Goal: Navigation & Orientation: Find specific page/section

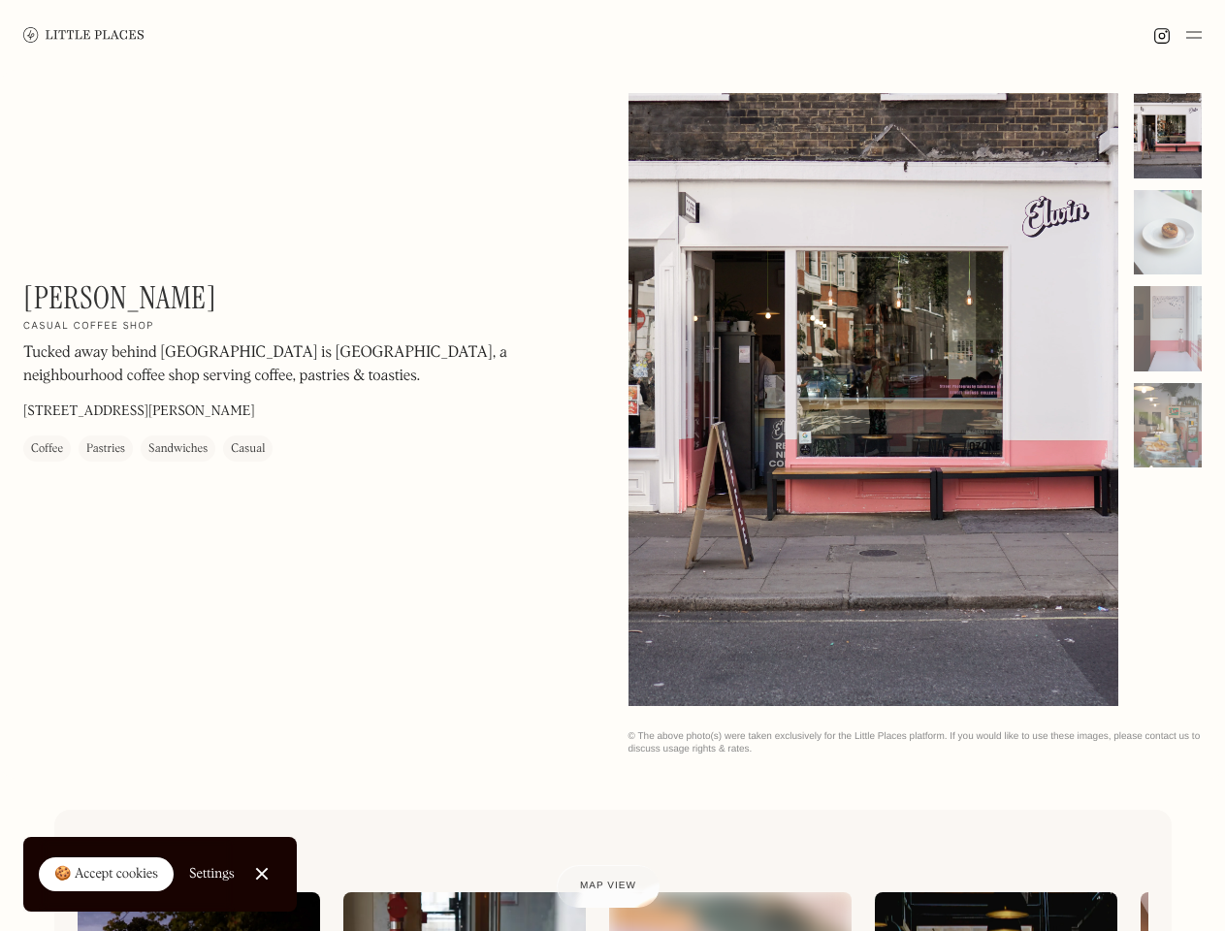
click at [1194, 35] on img at bounding box center [1194, 34] width 16 height 23
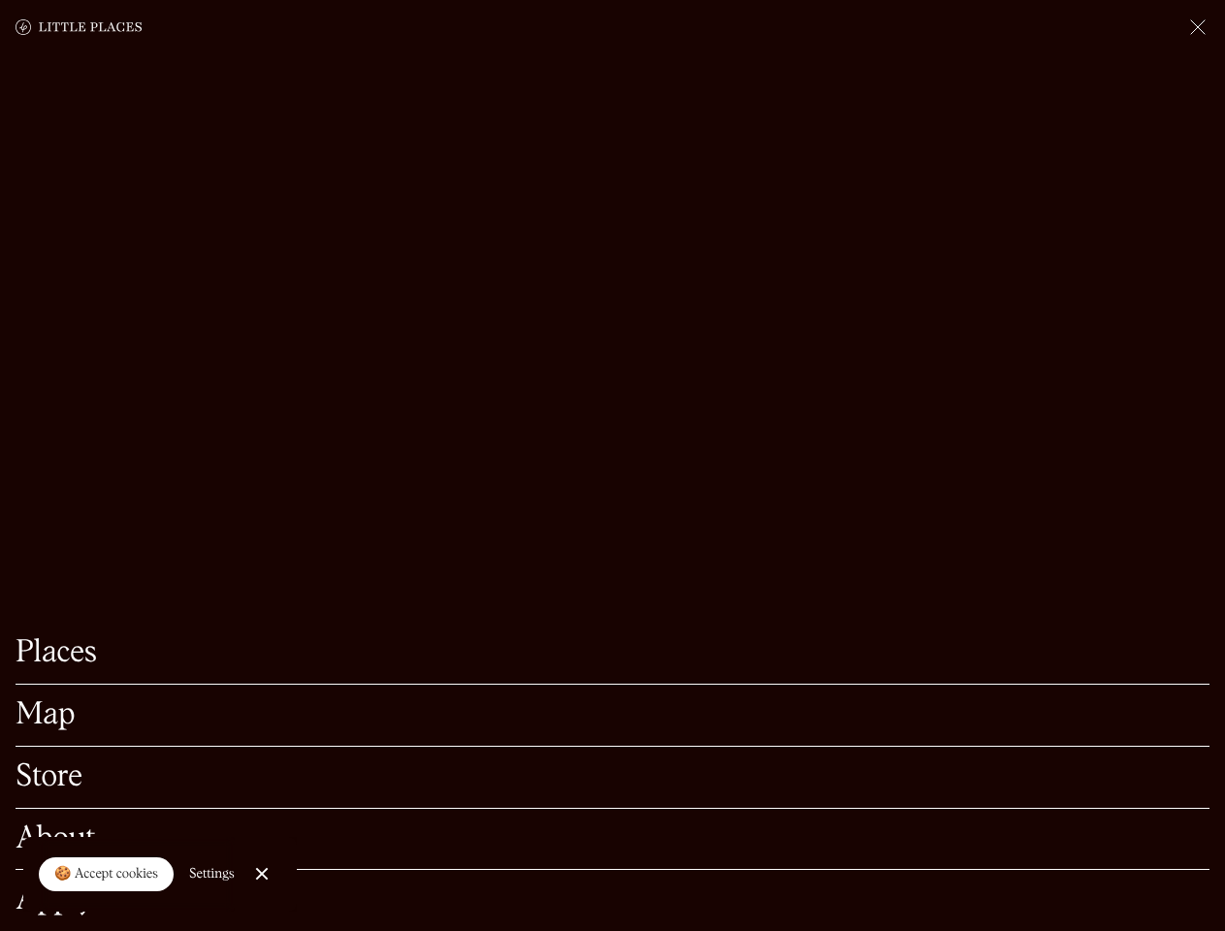
click at [107, 875] on div "🍪 Accept cookies" at bounding box center [106, 874] width 104 height 19
checkbox input "true"
click at [212, 874] on div "Settings" at bounding box center [212, 874] width 46 height 14
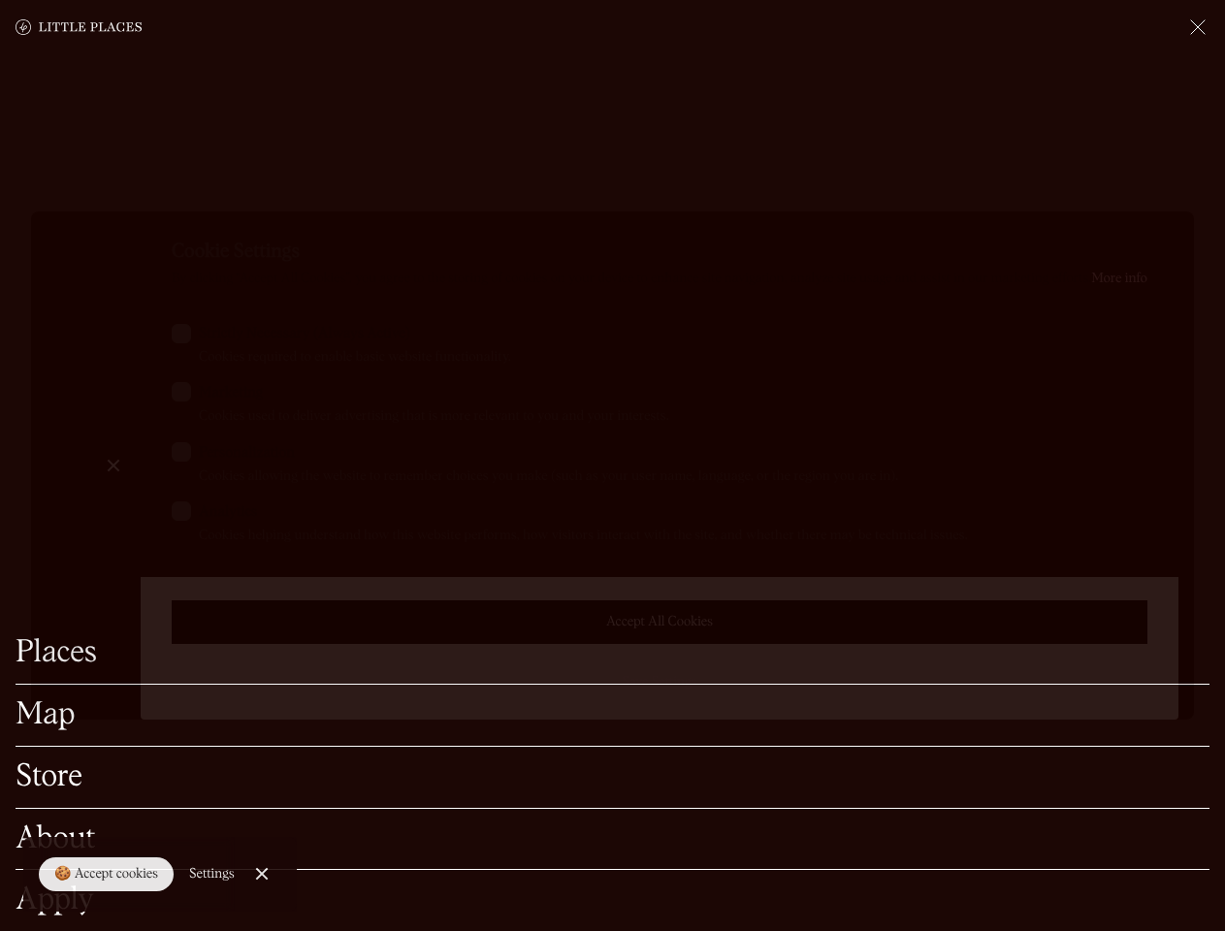
click at [263, 874] on div at bounding box center [612, 465] width 1225 height 931
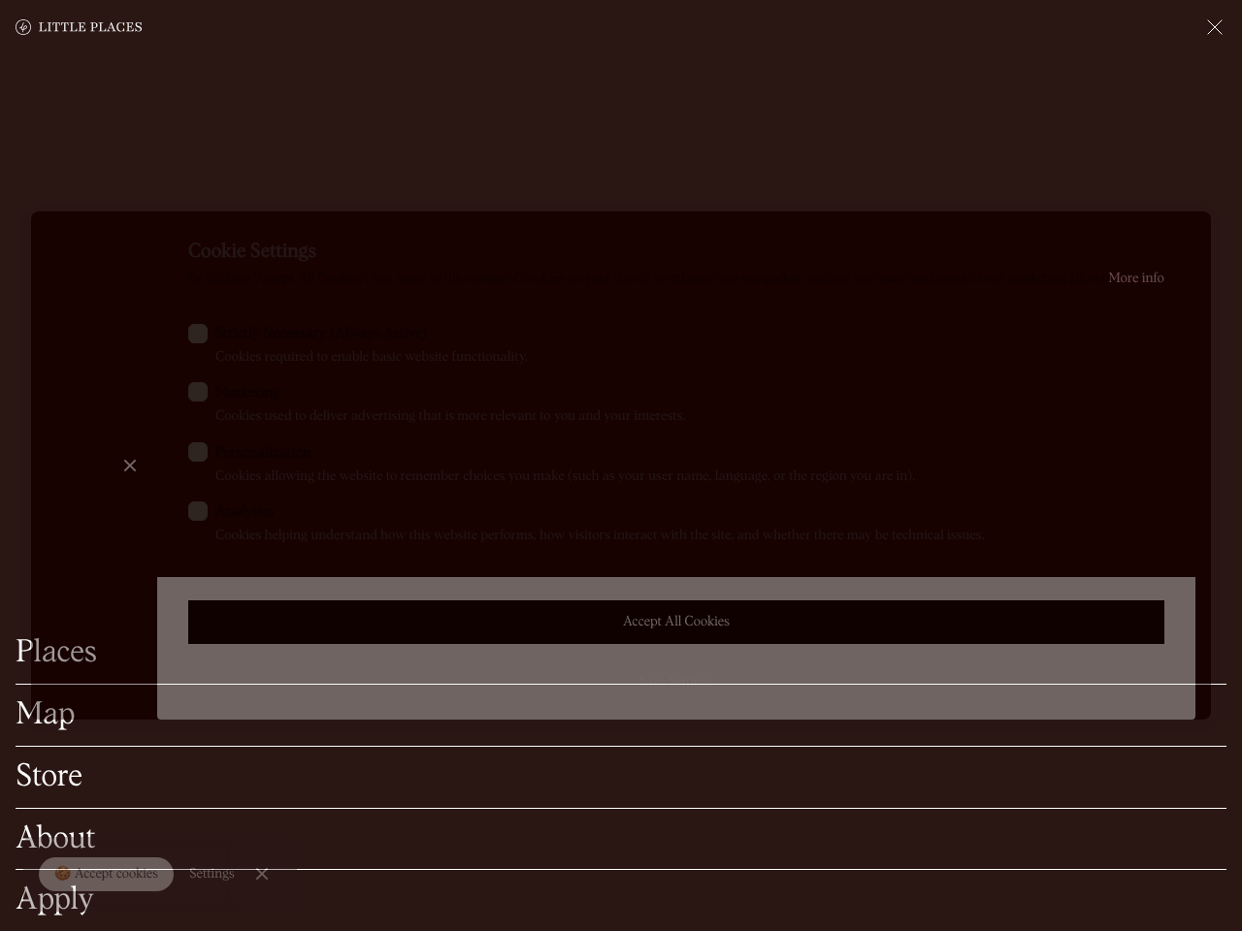
click at [874, 402] on label "Marketing Cookies used to deliver advertising that is more relevant to you and …" at bounding box center [676, 404] width 976 height 45
click at [228, 395] on input "Marketing Cookies used to deliver advertising that is more relevant to you and …" at bounding box center [221, 388] width 13 height 13
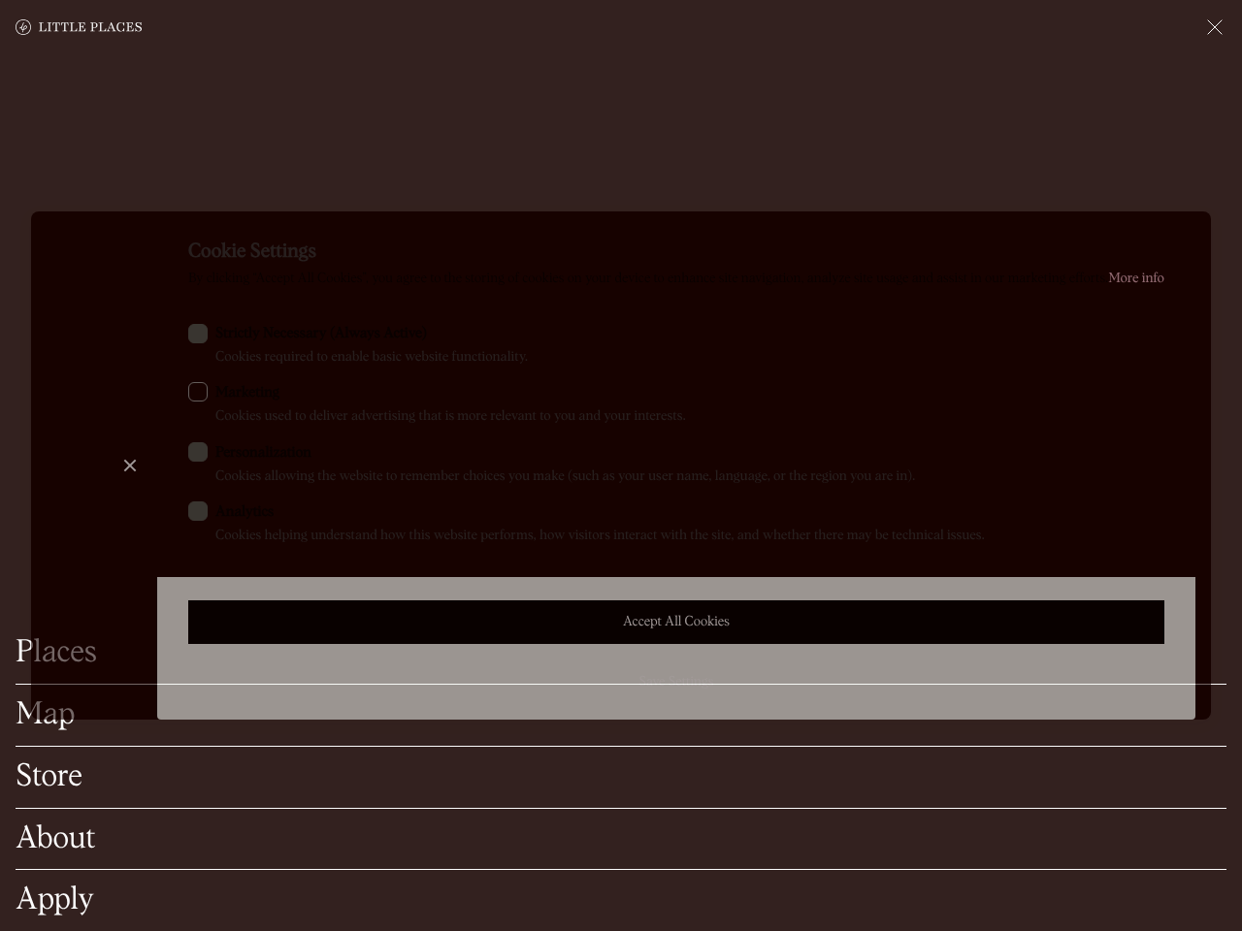
click at [874, 400] on label "Marketing Cookies used to deliver advertising that is more relevant to you and …" at bounding box center [676, 404] width 976 height 45
click at [228, 395] on input "Marketing Cookies used to deliver advertising that is more relevant to you and …" at bounding box center [221, 388] width 13 height 13
checkbox input "true"
click at [1168, 136] on div at bounding box center [621, 465] width 1242 height 931
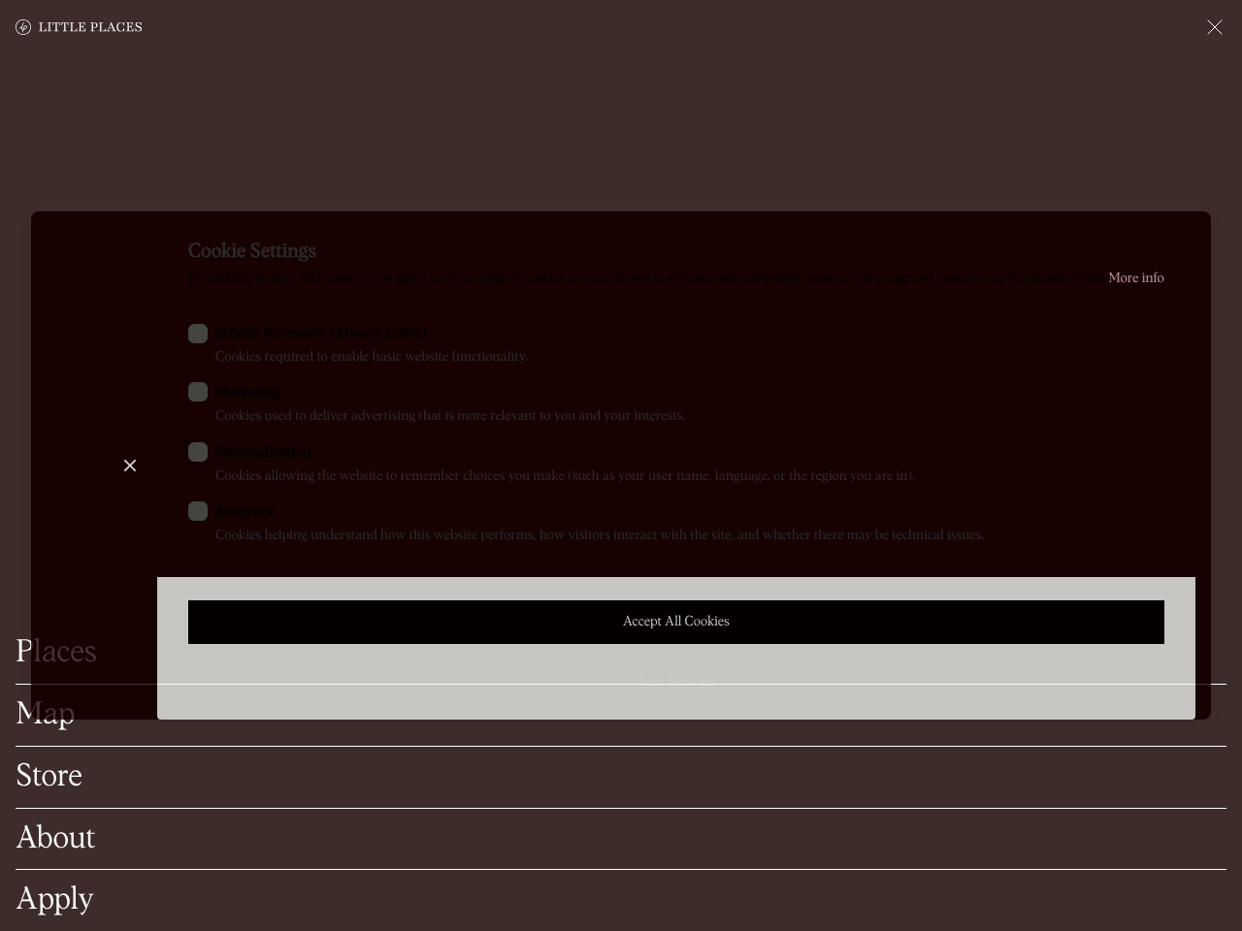
click at [1168, 233] on div "Cookie Settings By clicking “Accept All Cookies”, you agree to the storing of c…" at bounding box center [676, 465] width 1038 height 508
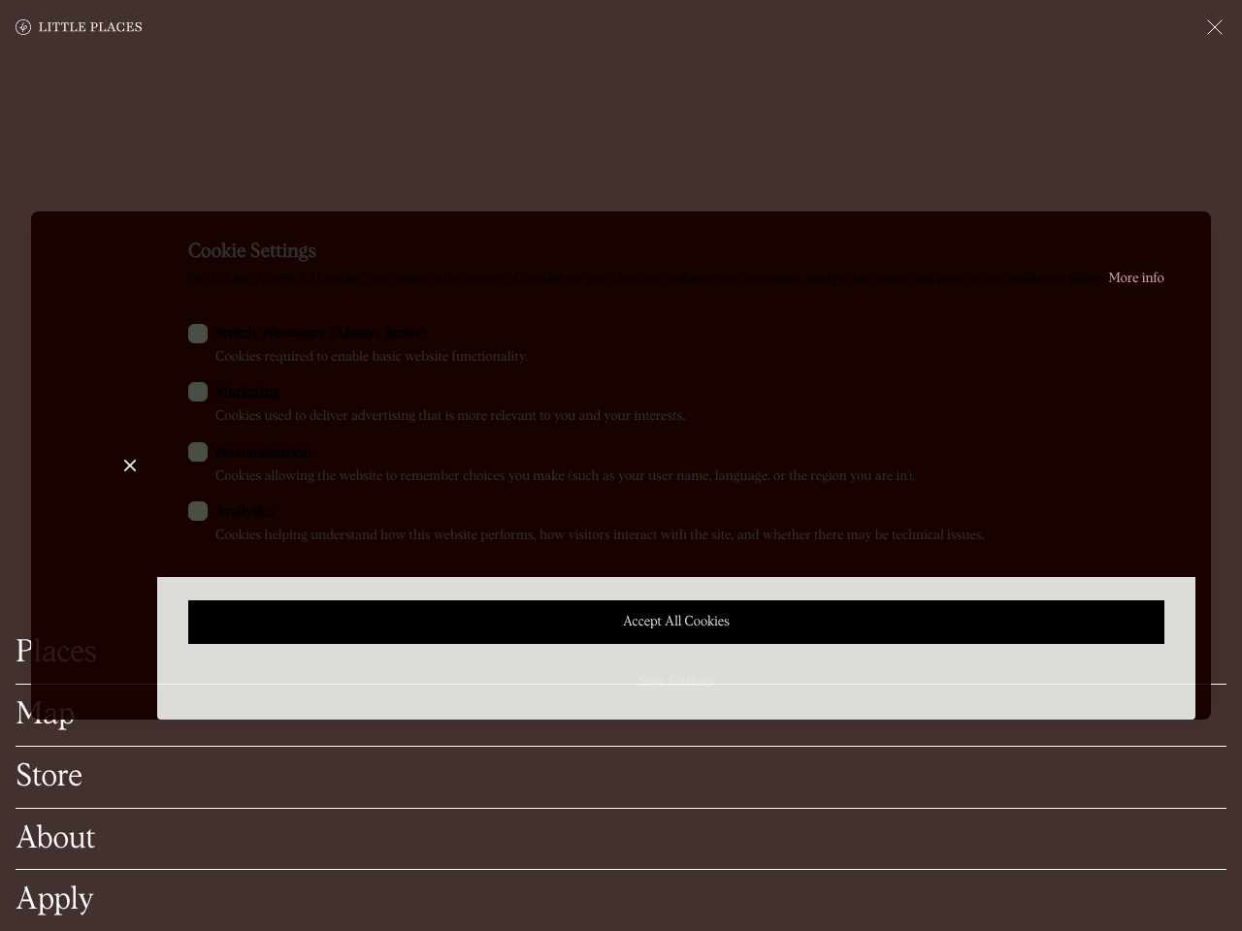
click at [1168, 329] on div "Cookie Settings By clicking “Accept All Cookies”, you agree to the storing of c…" at bounding box center [676, 465] width 1038 height 508
click at [1168, 426] on div "Cookie Settings By clicking “Accept All Cookies”, you agree to the storing of c…" at bounding box center [676, 465] width 1038 height 508
